Goal: Task Accomplishment & Management: Complete application form

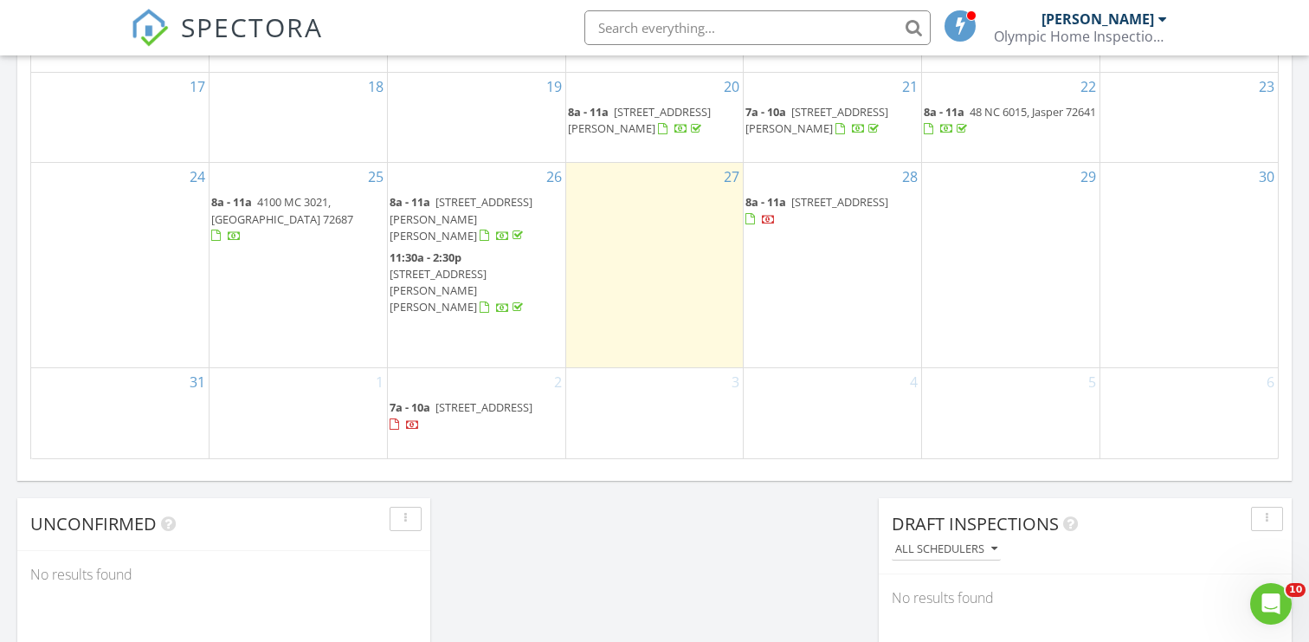
click at [835, 278] on div "28 8a - 11a 265 Spring St, Eureka Springs 72632" at bounding box center [833, 265] width 178 height 204
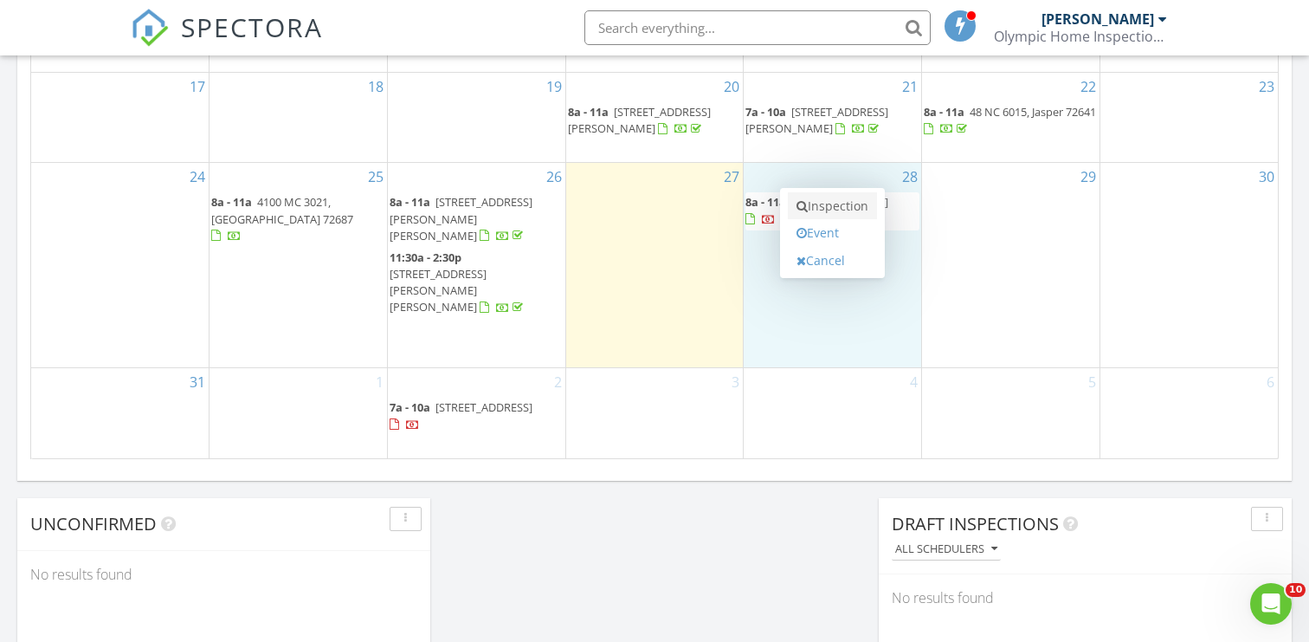
click at [830, 205] on link "Inspection" at bounding box center [832, 206] width 89 height 28
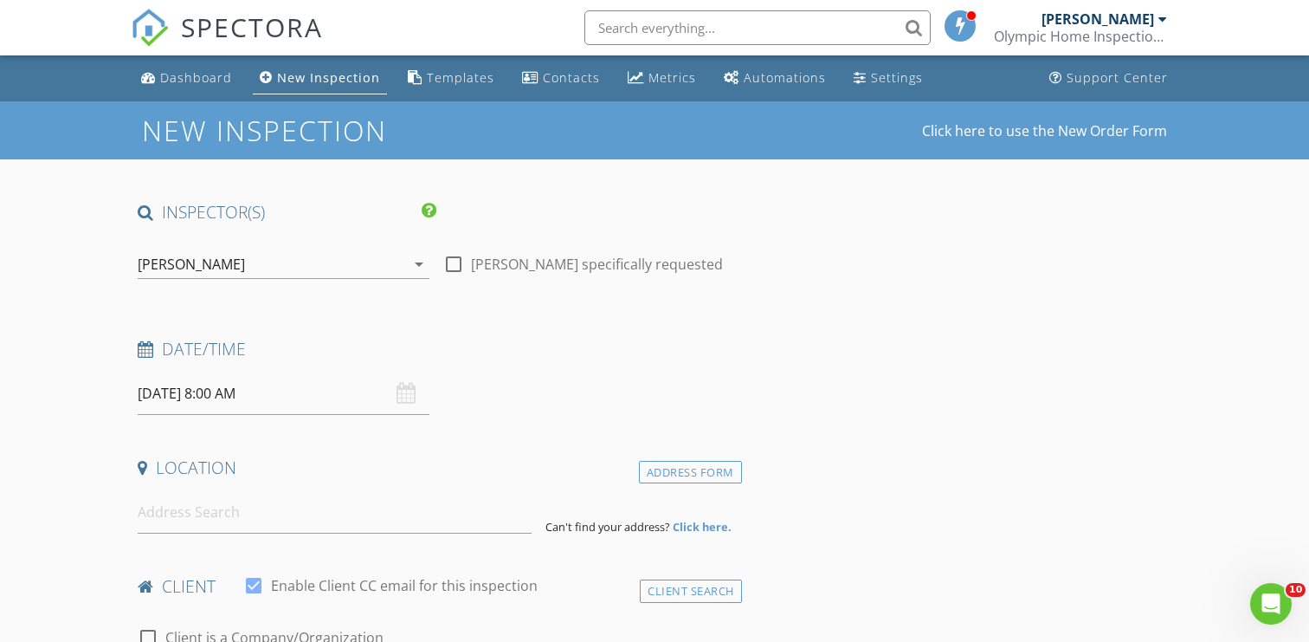
click at [218, 394] on input "08/28/2025 8:00 AM" at bounding box center [284, 393] width 292 height 42
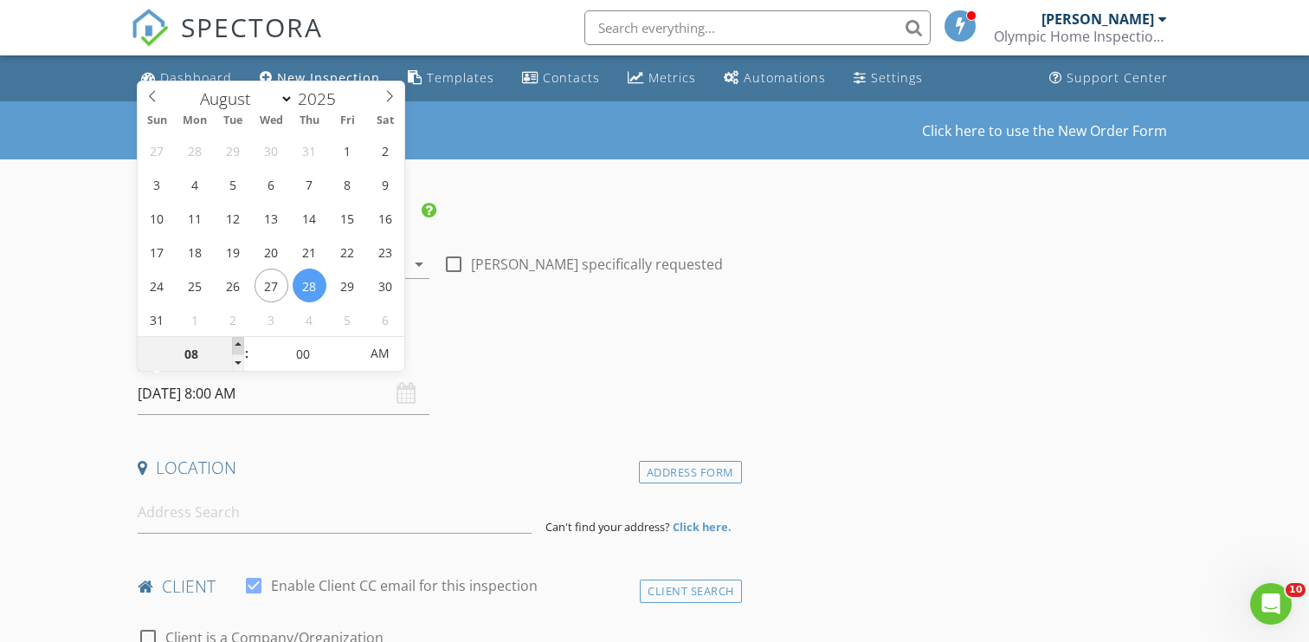
type input "09"
type input "08/28/2025 9:00 AM"
click at [235, 345] on span at bounding box center [238, 345] width 12 height 17
type input "10"
type input "08/28/2025 10:00 AM"
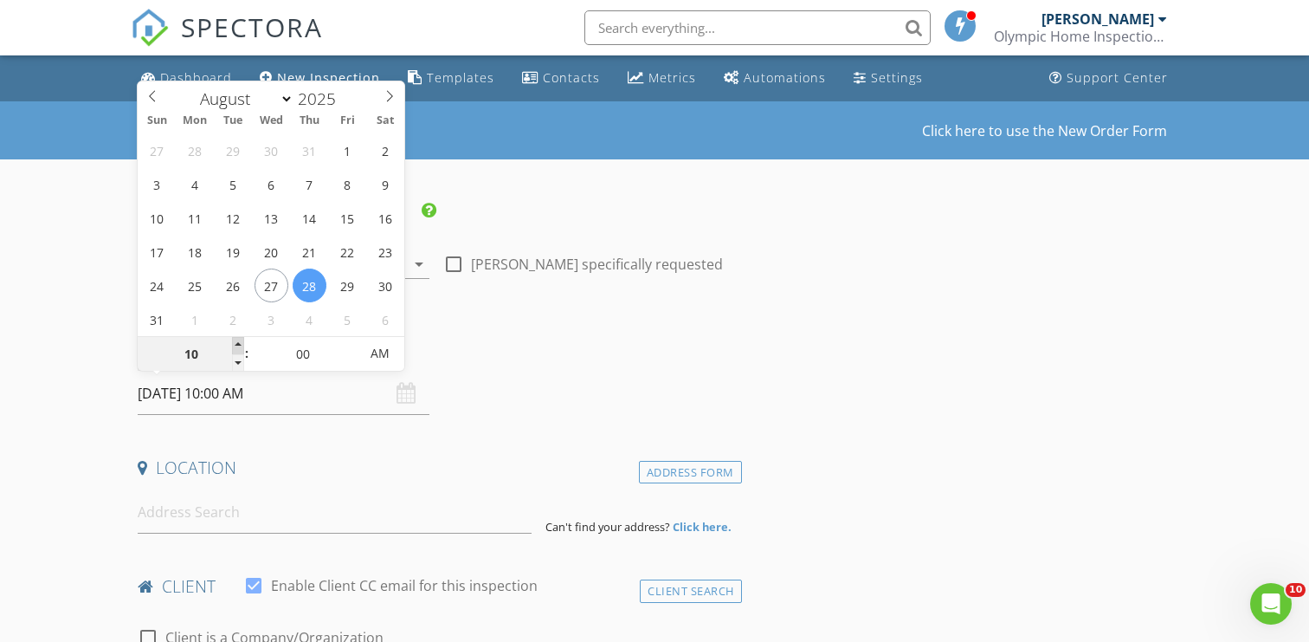
click at [235, 345] on span at bounding box center [238, 345] width 12 height 17
type input "11"
type input "[DATE] 11:00 AM"
click at [235, 345] on span at bounding box center [238, 345] width 12 height 17
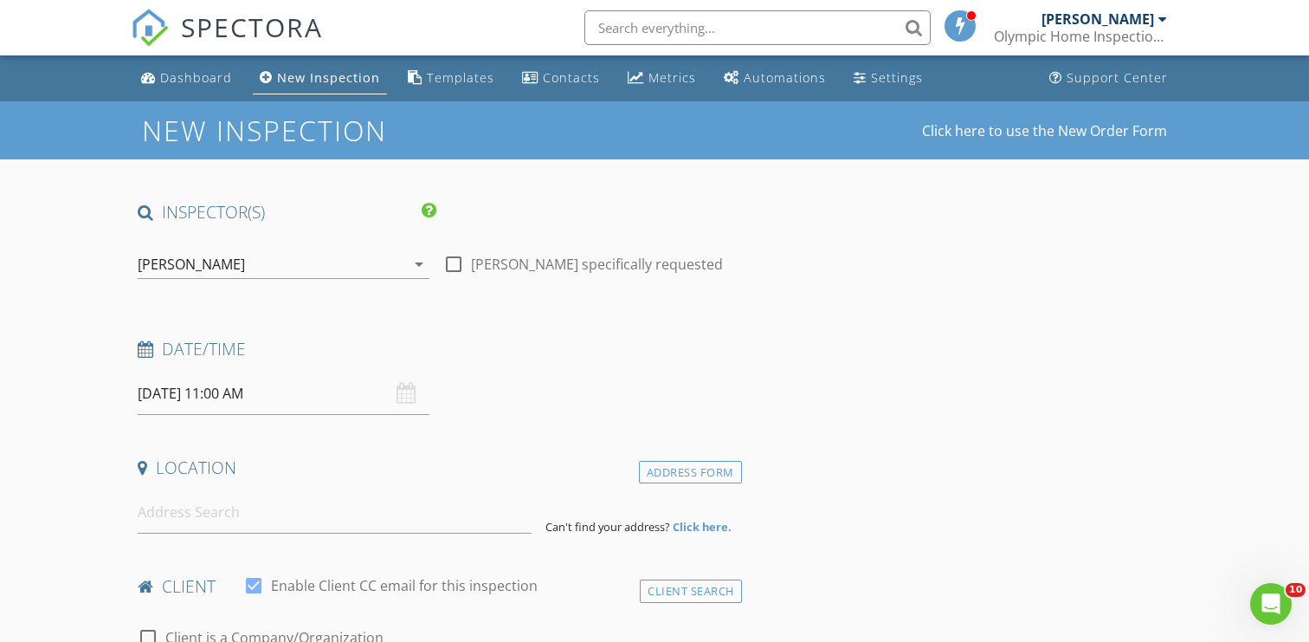
click at [212, 511] on input at bounding box center [334, 512] width 393 height 42
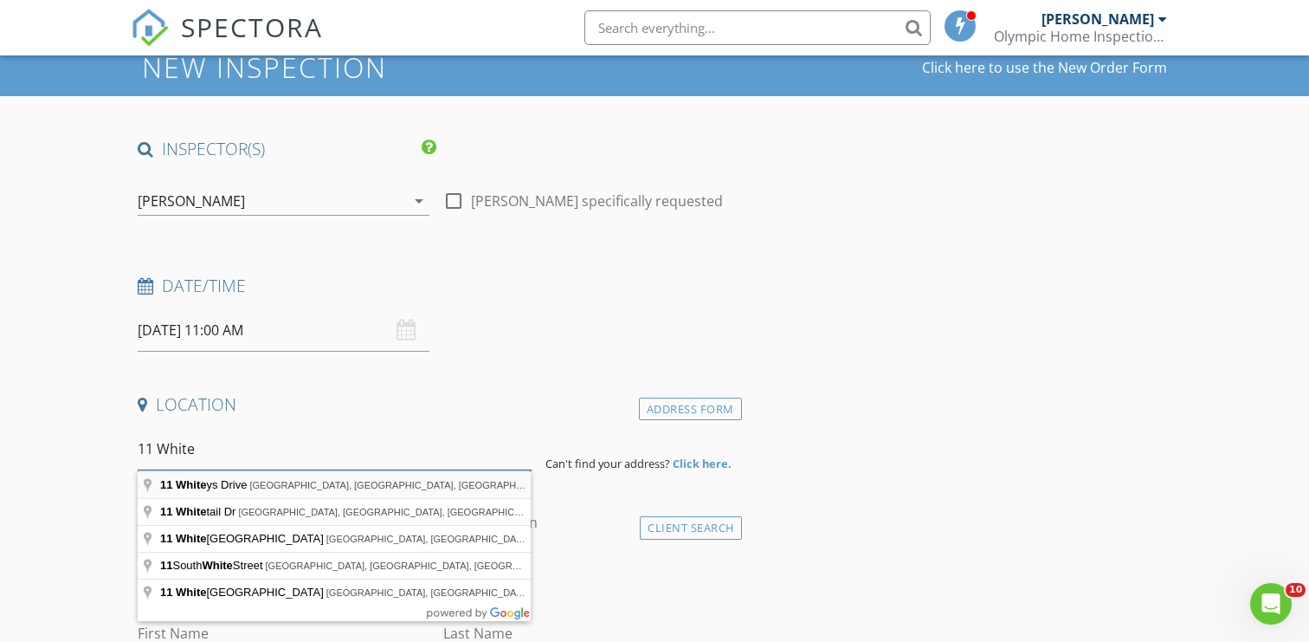
scroll to position [65, 0]
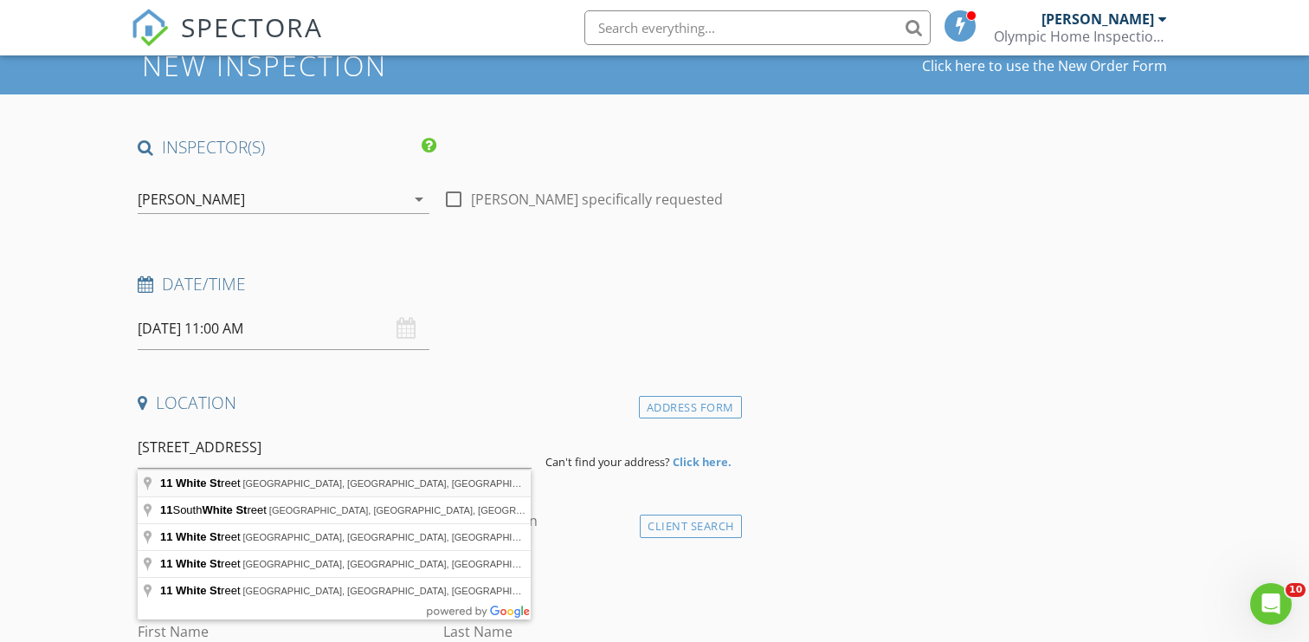
type input "11 White Street, Eureka Springs, AR, USA"
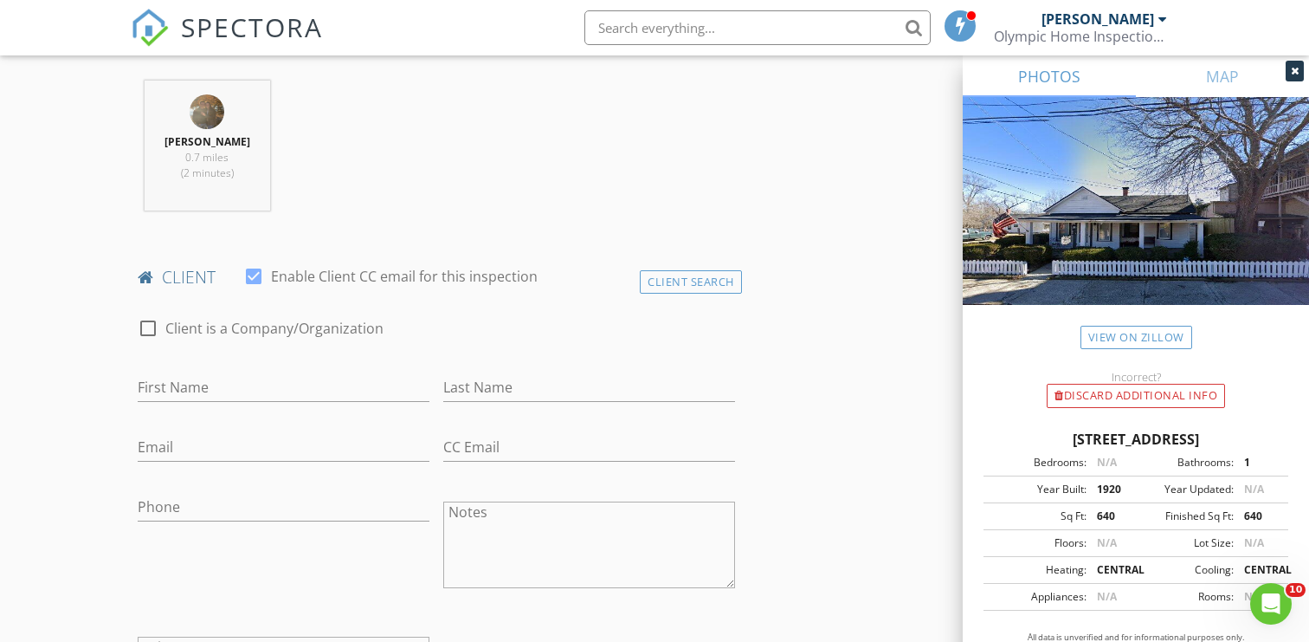
scroll to position [689, 0]
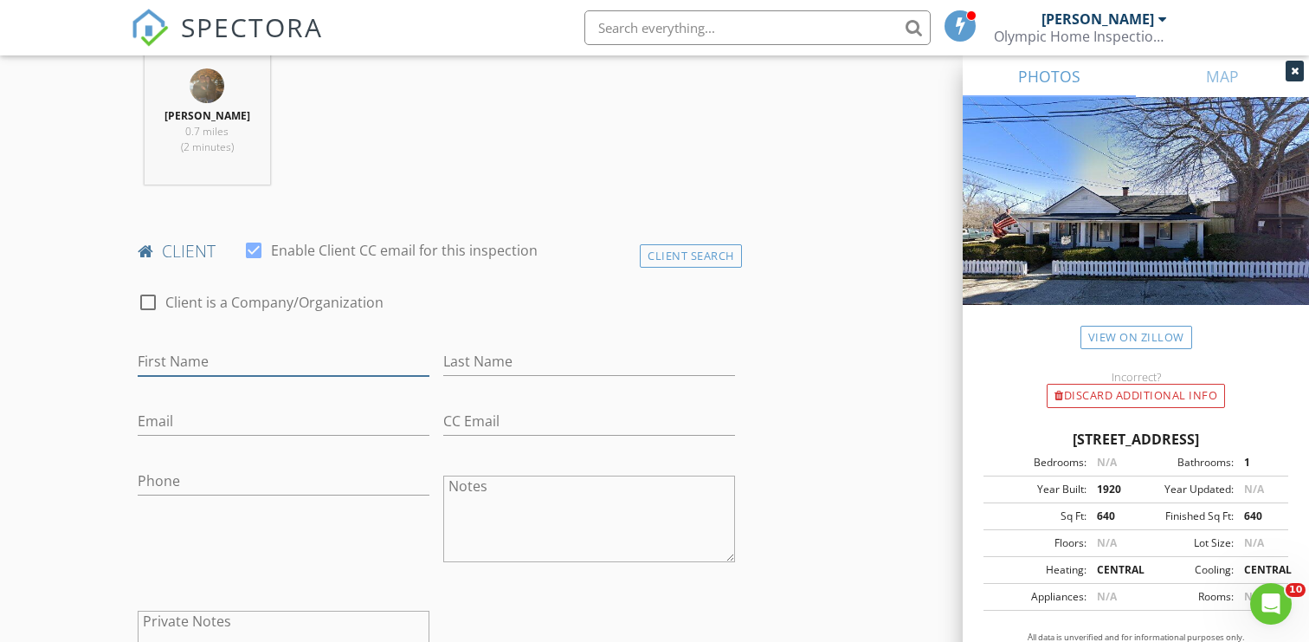
click at [181, 362] on input "First Name" at bounding box center [284, 361] width 292 height 29
type input "[PERSON_NAME]"
type input "Stone"
click at [158, 419] on input "Email" at bounding box center [284, 421] width 292 height 29
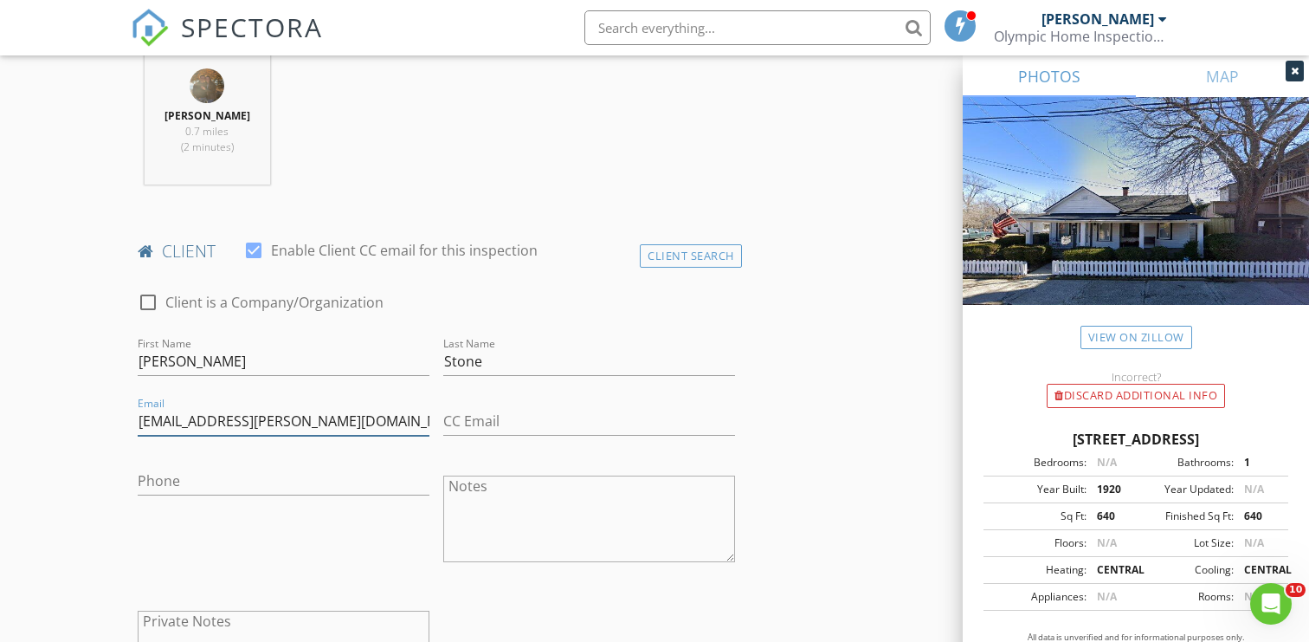
type input "[EMAIL_ADDRESS][PERSON_NAME][DOMAIN_NAME]"
click at [166, 476] on input "Phone" at bounding box center [284, 481] width 292 height 29
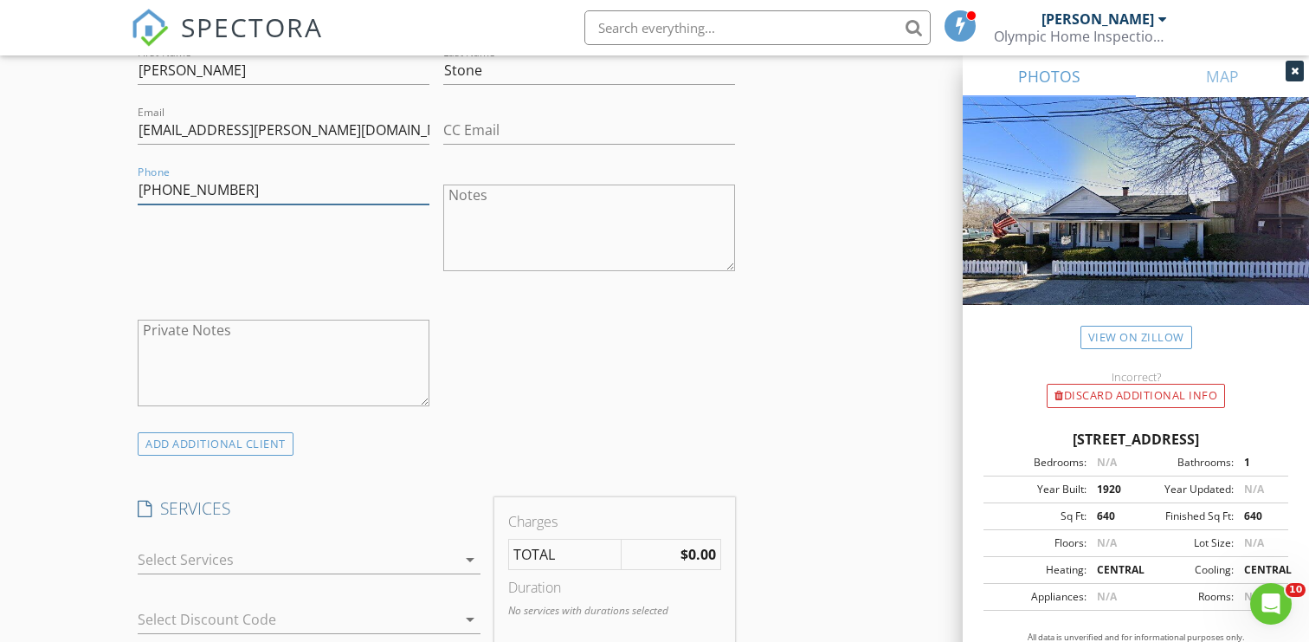
scroll to position [1031, 0]
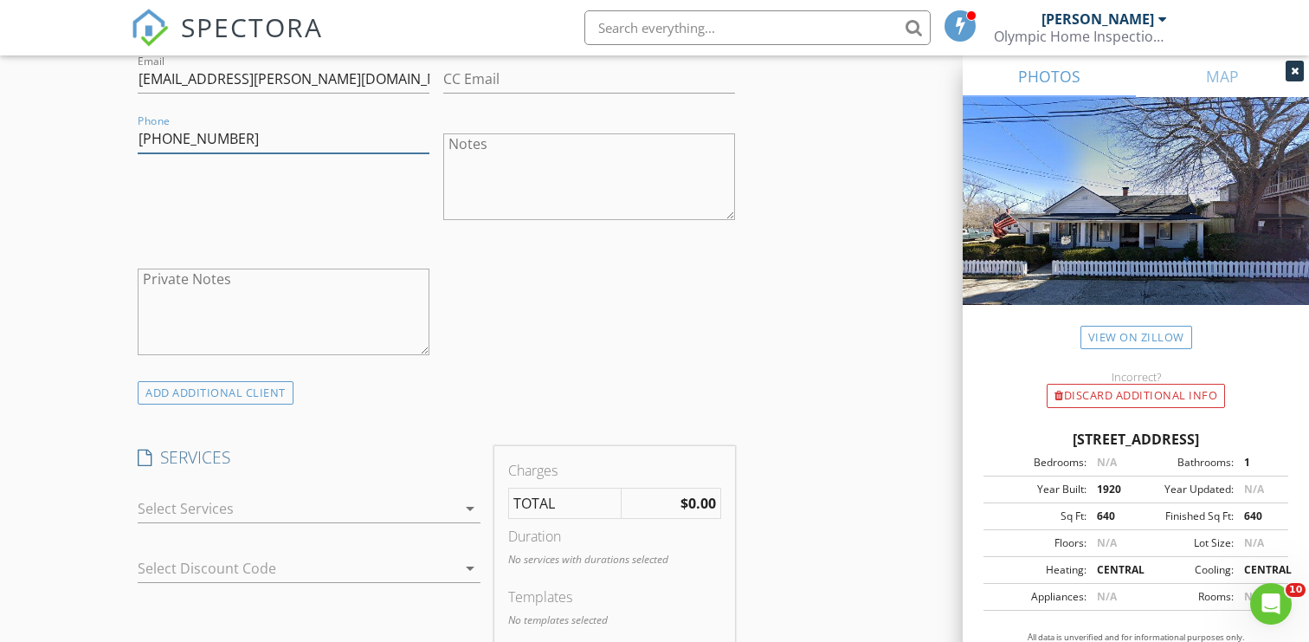
type input "[PHONE_NUMBER]"
click at [228, 517] on div at bounding box center [297, 508] width 319 height 28
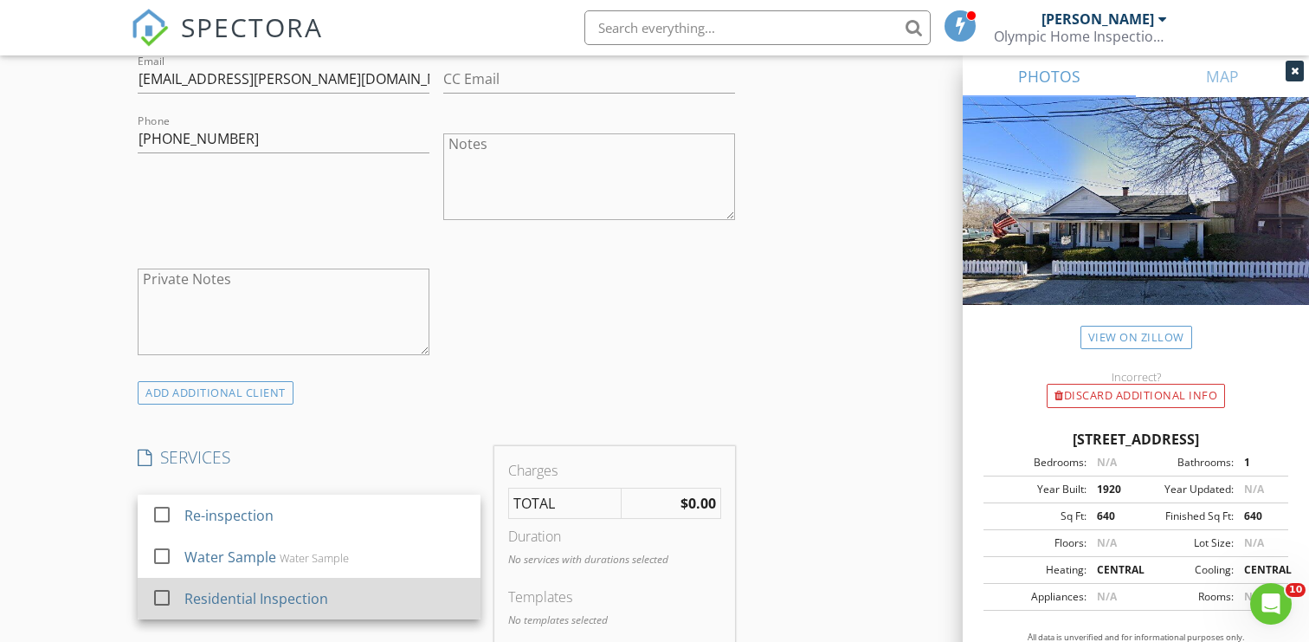
click at [216, 595] on div "Residential Inspection" at bounding box center [257, 598] width 144 height 21
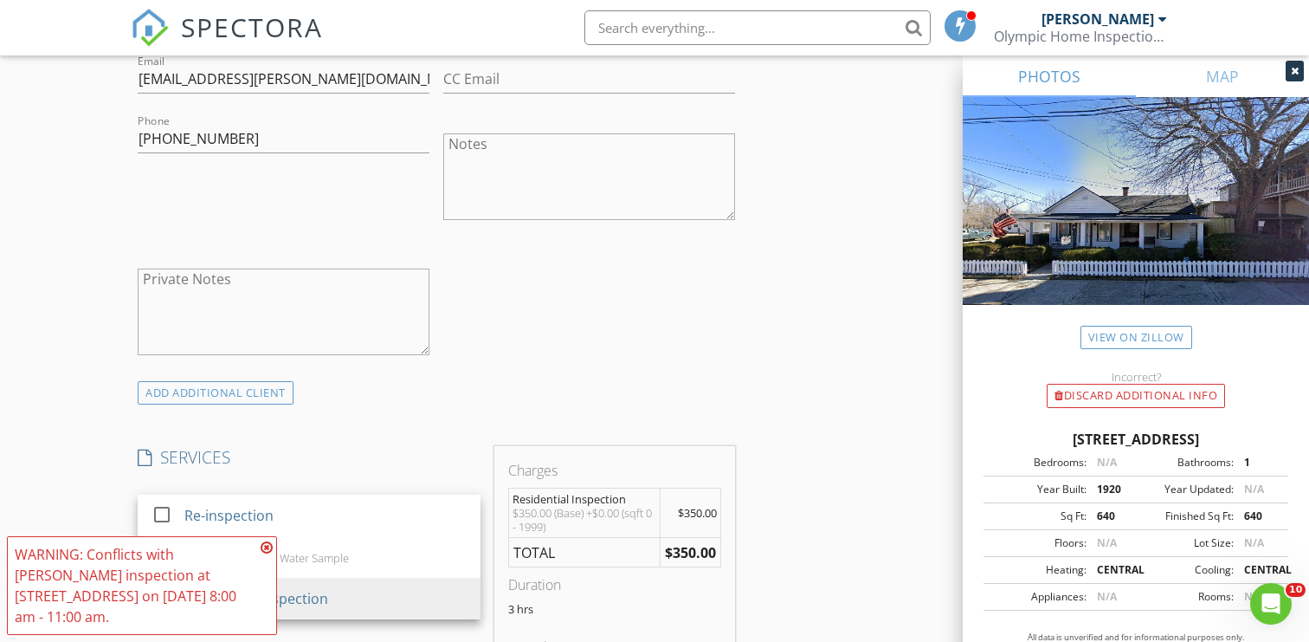
click at [483, 431] on div "INSPECTOR(S) check_box Taylor Weifenbach PRIMARY Taylor Weifenbach arrow_drop_d…" at bounding box center [436, 552] width 611 height 2764
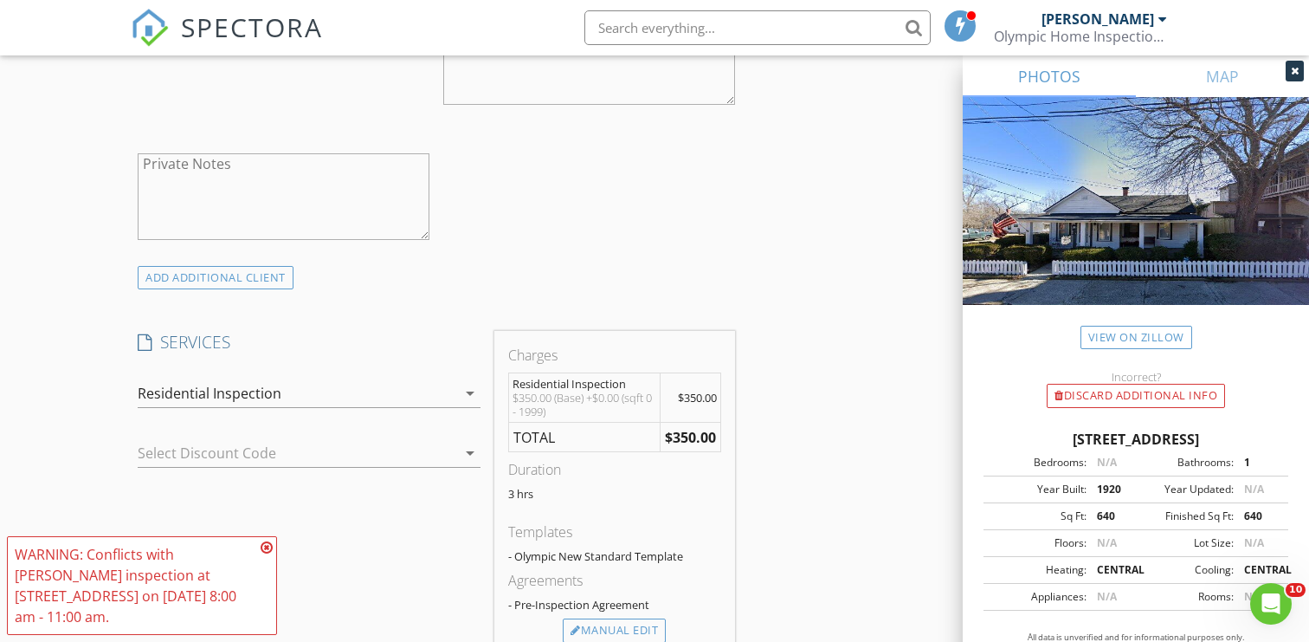
scroll to position [1240, 0]
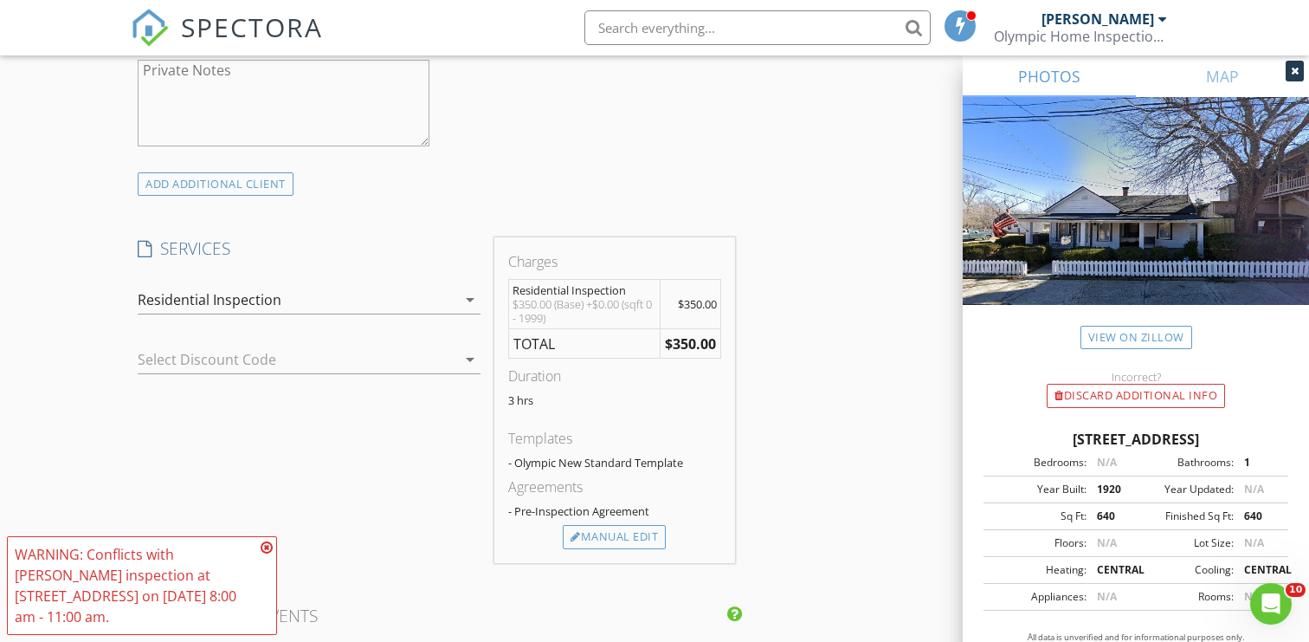
click at [275, 544] on div "WARNING: Conflicts with Taylor Weifenbach's inspection at 265 Spring St on 08/2…" at bounding box center [142, 585] width 270 height 99
click at [267, 545] on icon at bounding box center [267, 547] width 12 height 14
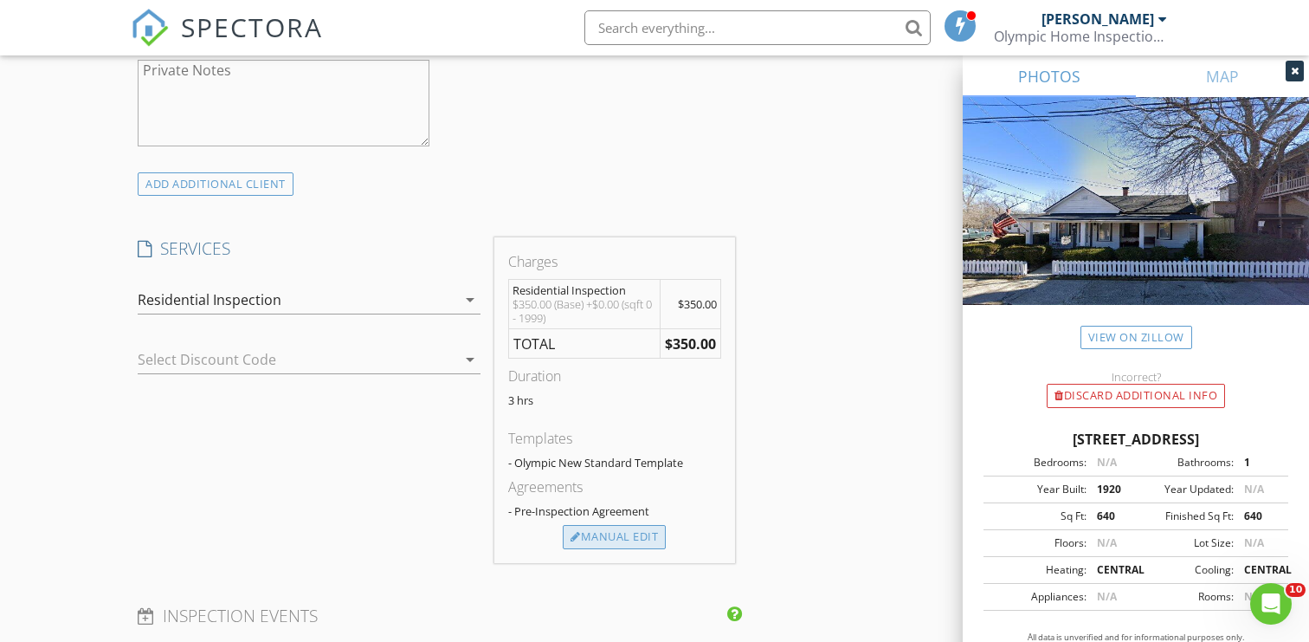
click at [602, 543] on div "Manual Edit" at bounding box center [614, 537] width 103 height 24
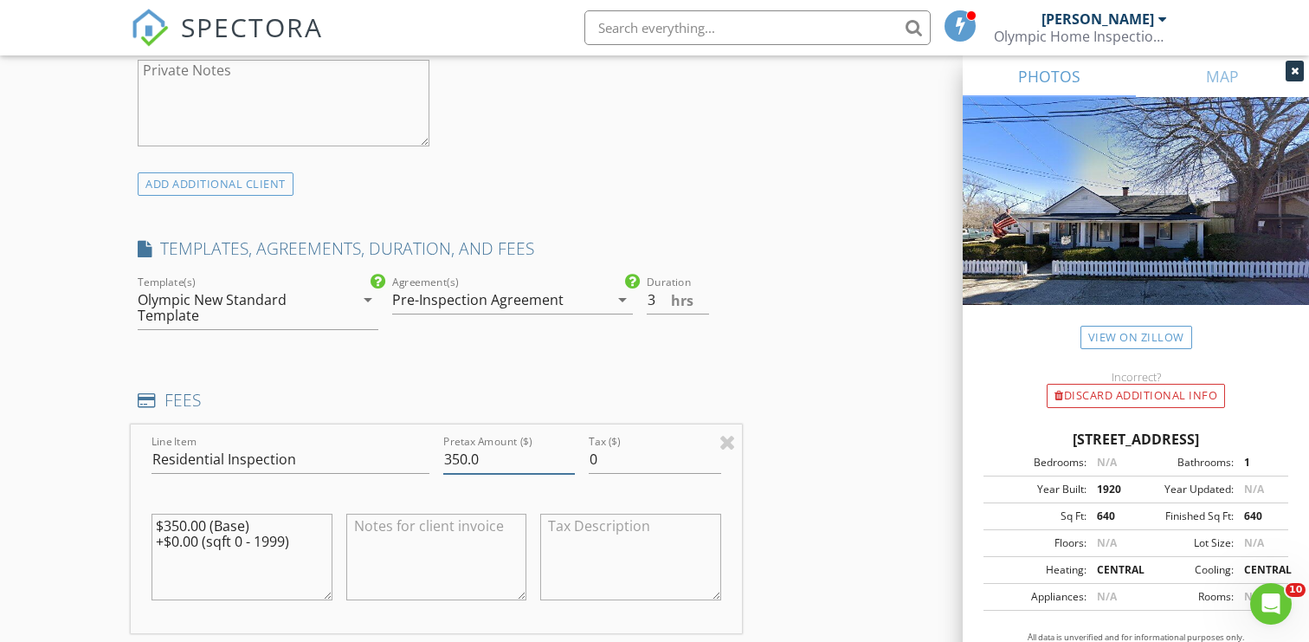
click at [467, 462] on input "350.0" at bounding box center [509, 459] width 132 height 29
type input "375.0"
click at [481, 378] on div "INSPECTOR(S) check_box Taylor Weifenbach PRIMARY Taylor Weifenbach arrow_drop_d…" at bounding box center [436, 432] width 611 height 2942
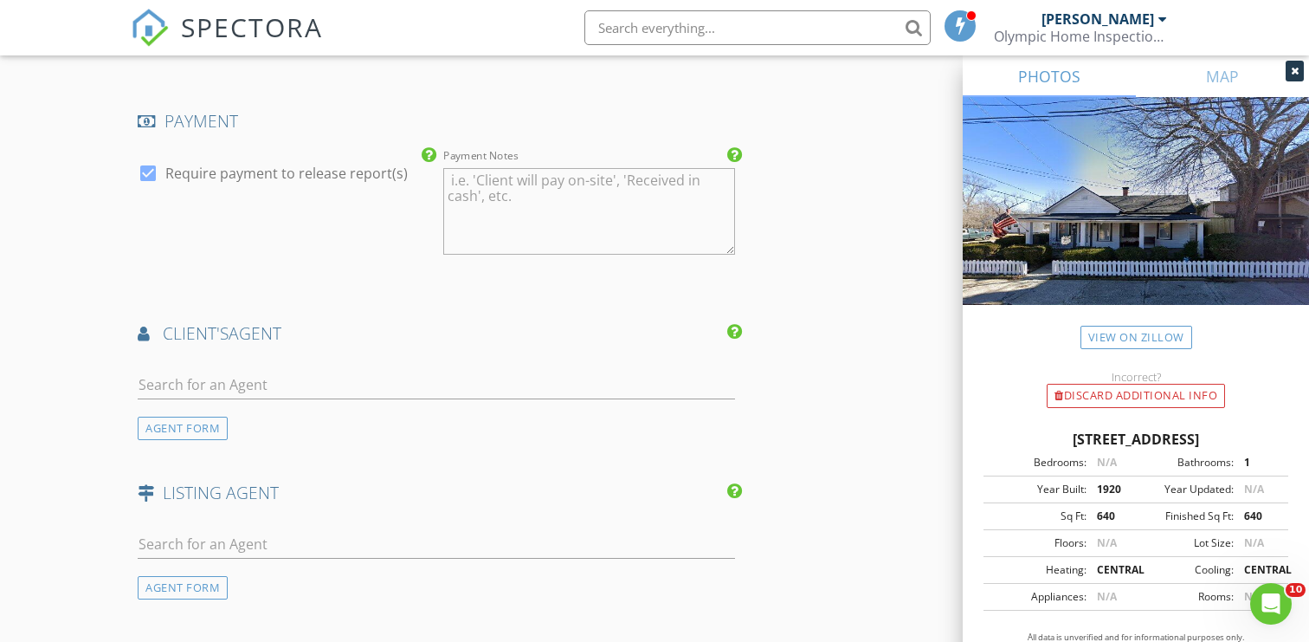
scroll to position [2046, 0]
click at [304, 387] on input "text" at bounding box center [436, 383] width 597 height 29
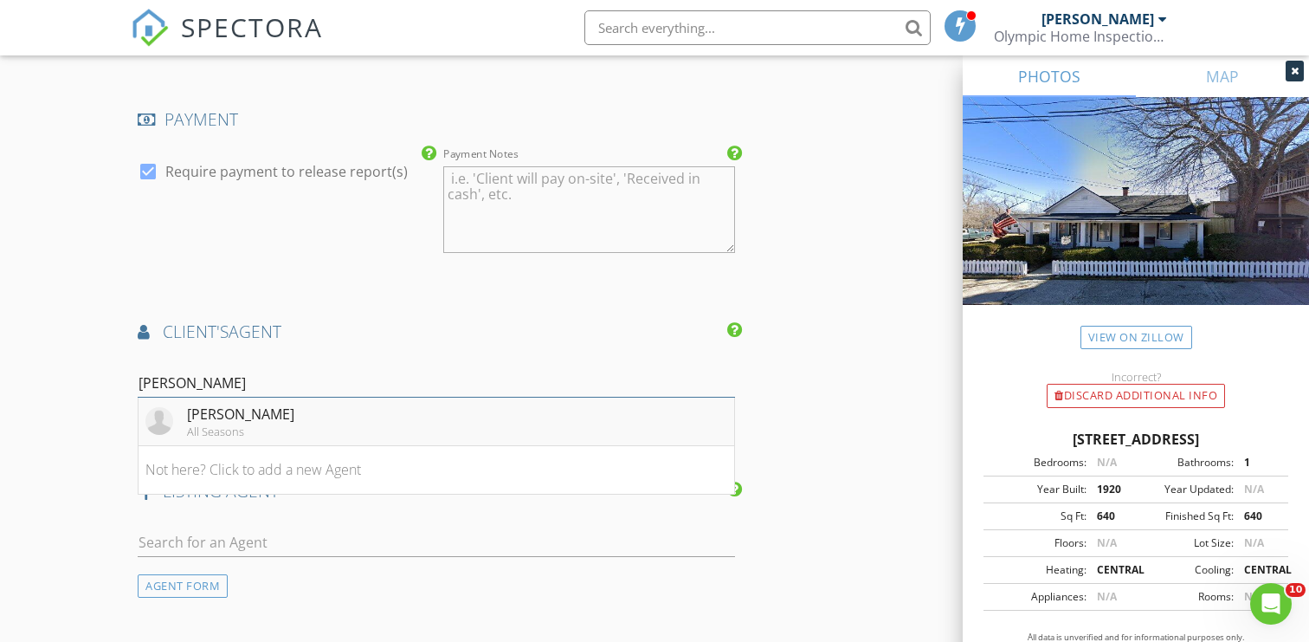
type input "stan"
click at [286, 411] on li "Stan DuBois All Seasons" at bounding box center [437, 421] width 596 height 48
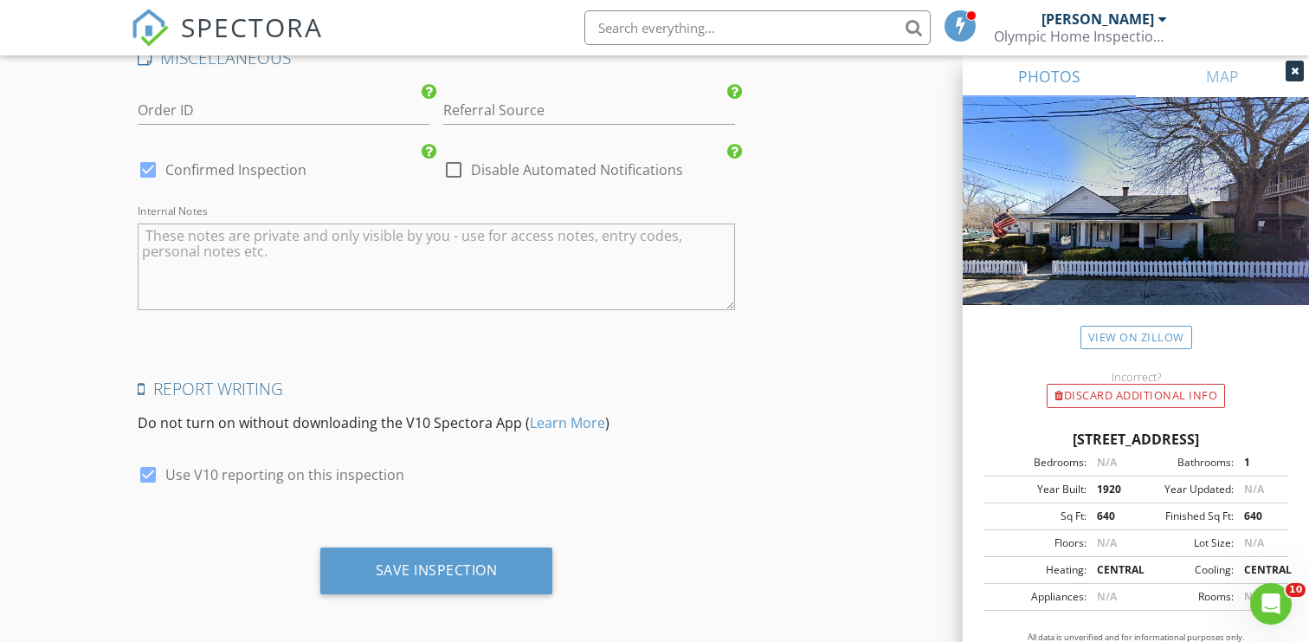
scroll to position [3038, 0]
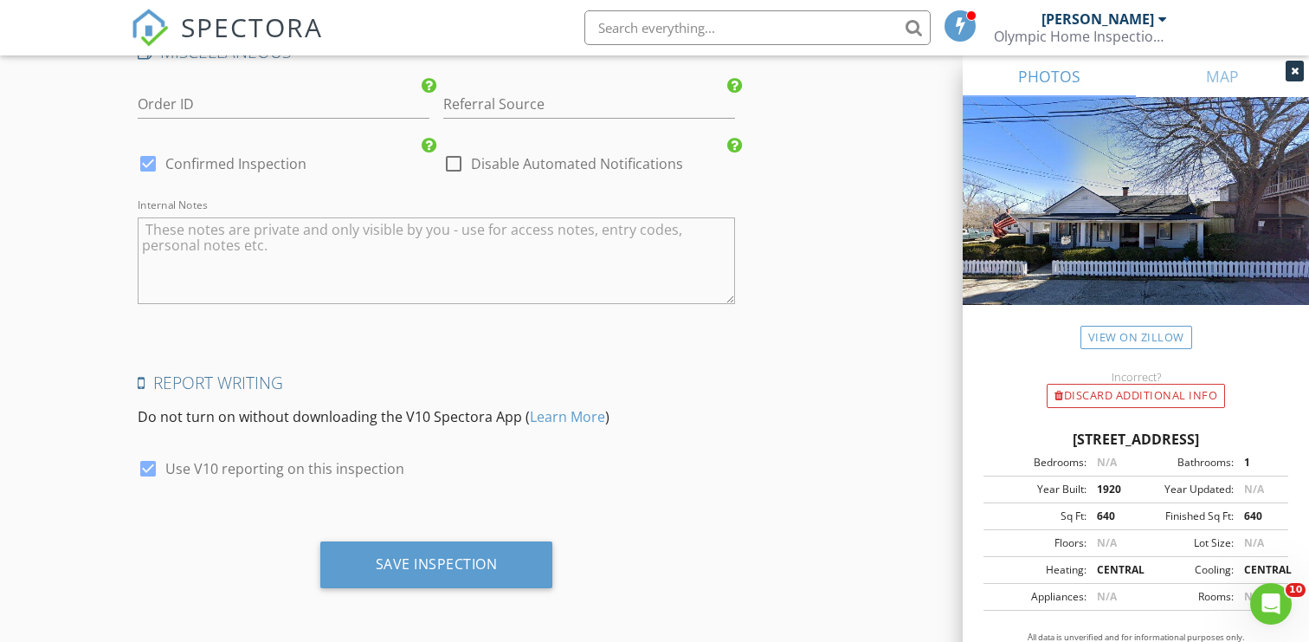
click at [424, 556] on div "Save Inspection" at bounding box center [437, 563] width 122 height 17
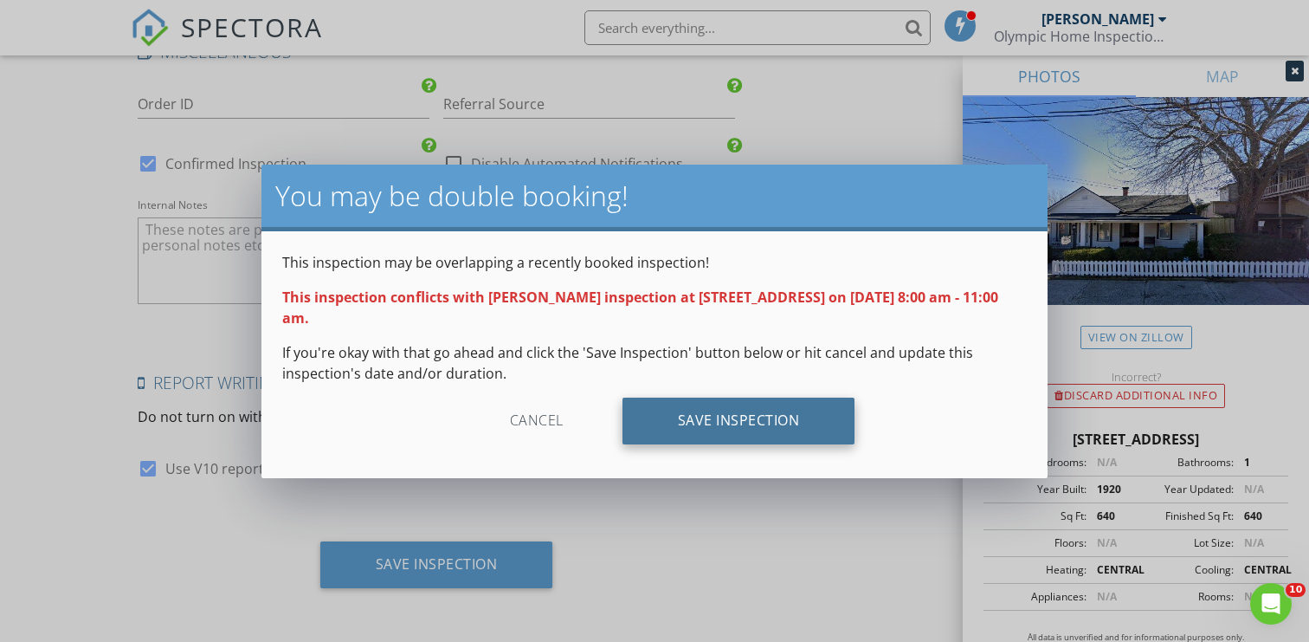
click at [710, 416] on div "Save Inspection" at bounding box center [739, 420] width 233 height 47
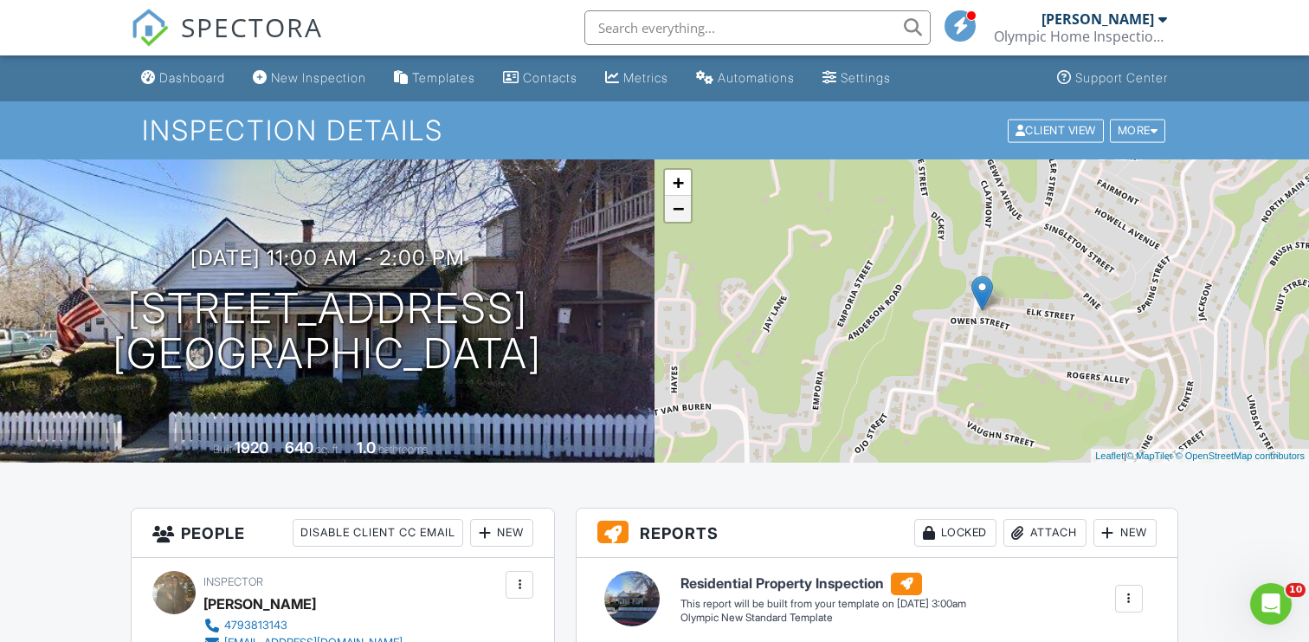
click at [684, 218] on link "−" at bounding box center [678, 209] width 26 height 26
